Goal: Task Accomplishment & Management: Manage account settings

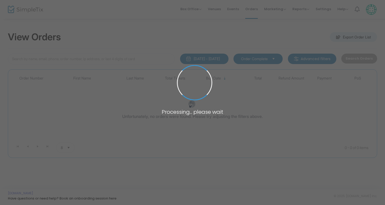
scroll to position [3, 0]
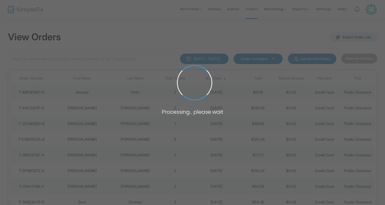
scroll to position [3, 0]
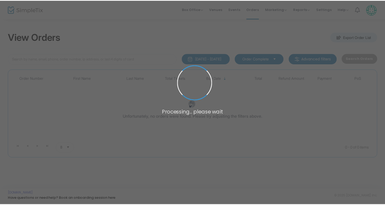
scroll to position [3, 0]
